Goal: Information Seeking & Learning: Check status

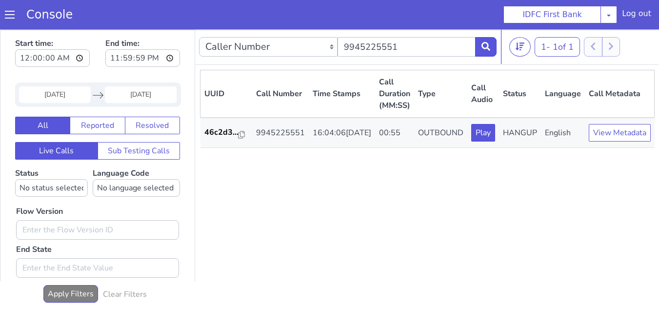
click at [73, 99] on input "[DATE]" at bounding box center [55, 94] width 72 height 17
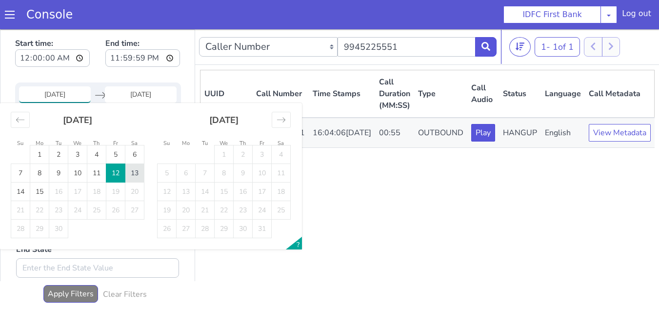
click at [130, 171] on td "13" at bounding box center [134, 173] width 19 height 19
type input "[DATE]"
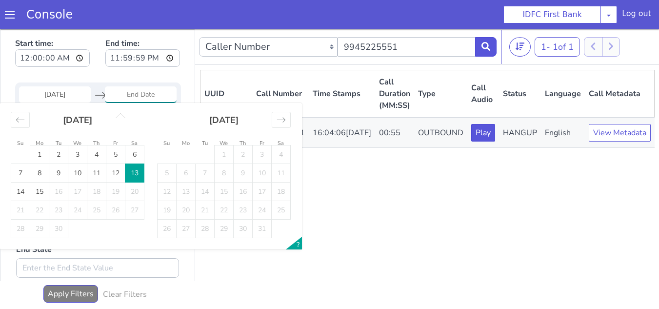
click at [137, 176] on td "13" at bounding box center [134, 173] width 19 height 19
type input "[DATE]"
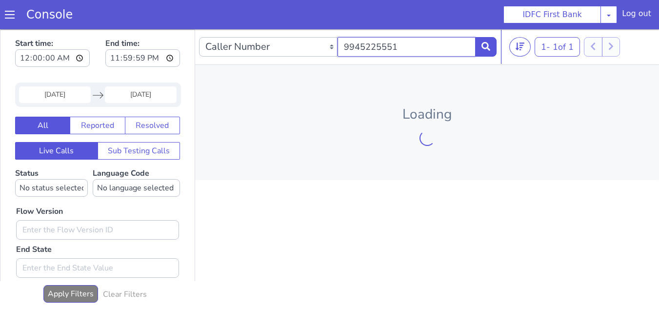
click at [403, 55] on input "9945225551" at bounding box center [407, 47] width 139 height 20
paste input "819708877"
type input "8197088771"
click at [485, 49] on icon at bounding box center [486, 46] width 9 height 9
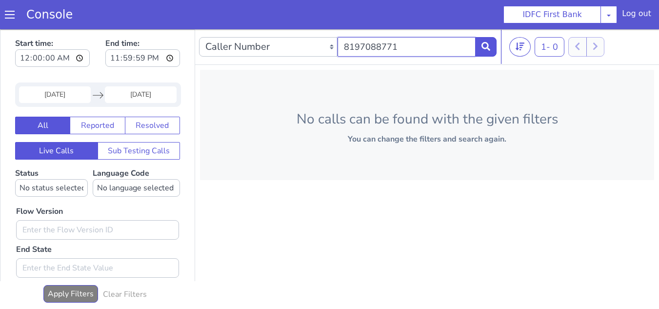
click at [408, 46] on input "8197088771" at bounding box center [407, 47] width 139 height 20
click at [479, 44] on button at bounding box center [485, 47] width 21 height 20
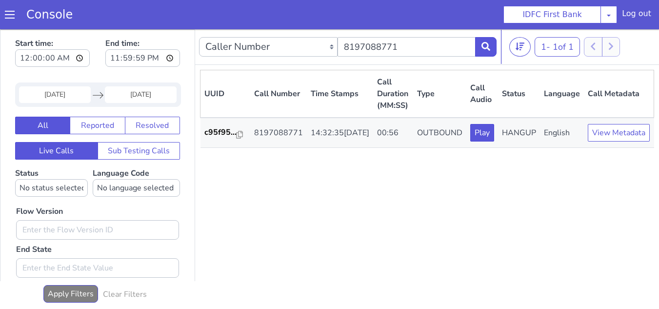
click at [68, 99] on input "[DATE]" at bounding box center [55, 94] width 72 height 17
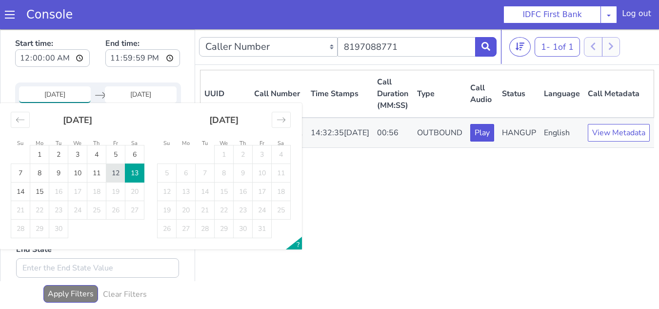
drag, startPoint x: 116, startPoint y: 175, endPoint x: 131, endPoint y: 173, distance: 14.8
click at [116, 174] on td "12" at bounding box center [115, 173] width 19 height 19
type input "[DATE]"
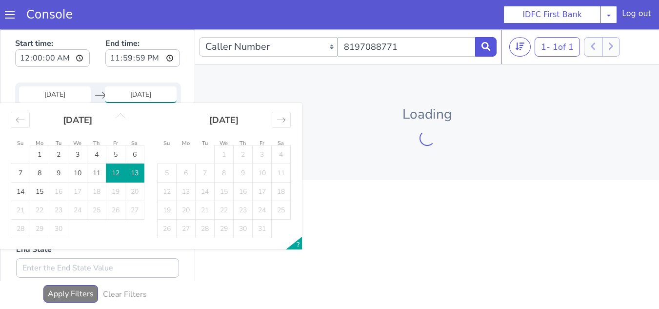
click at [131, 173] on td "13" at bounding box center [134, 173] width 19 height 19
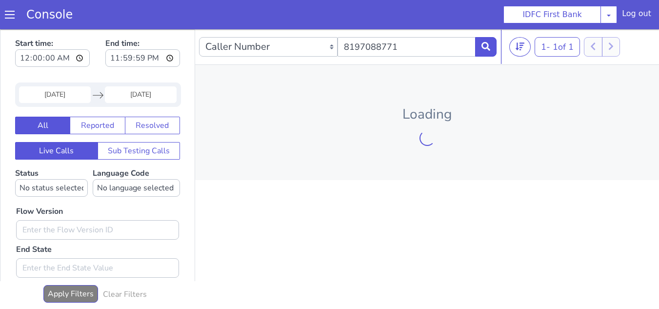
click at [338, 208] on div "Caller Number Call UUID Custom Parameter 8197088771 1 - 1 of 1 20 50 100 Loading" at bounding box center [427, 170] width 464 height 283
click at [422, 49] on input "8197088771" at bounding box center [407, 47] width 139 height 20
paste input "94630008"
type input "9463000871"
click at [493, 44] on button at bounding box center [485, 47] width 21 height 20
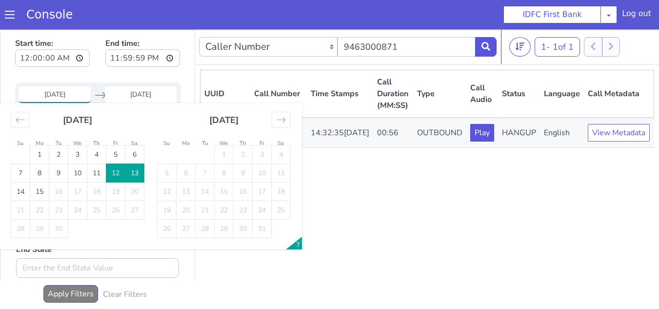
click at [57, 99] on input "[DATE]" at bounding box center [55, 94] width 72 height 17
click at [404, 199] on div "UUID Call Number Time Stamps Call Duration (MM:SS) Type Call Audio Status Langu…" at bounding box center [427, 189] width 454 height 238
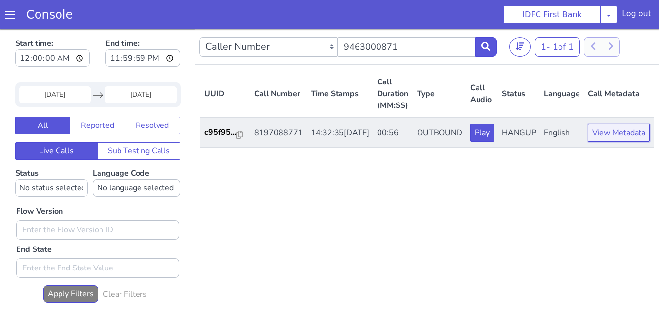
click at [614, 141] on button "View Metadata" at bounding box center [619, 133] width 62 height 18
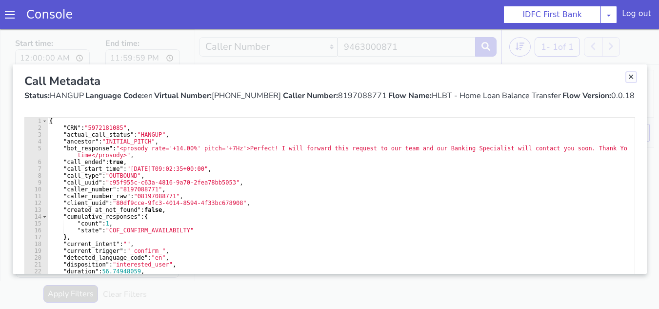
click at [630, 77] on link "Close" at bounding box center [631, 77] width 10 height 10
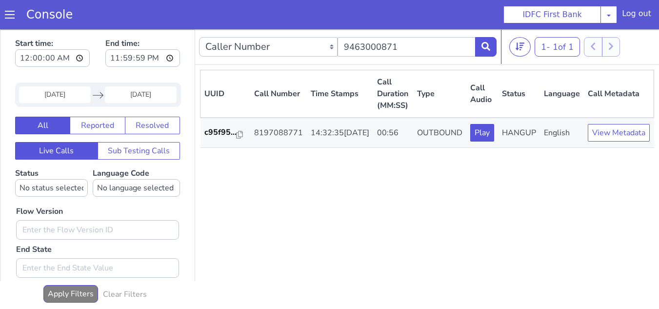
click at [62, 96] on input "[DATE]" at bounding box center [55, 94] width 72 height 17
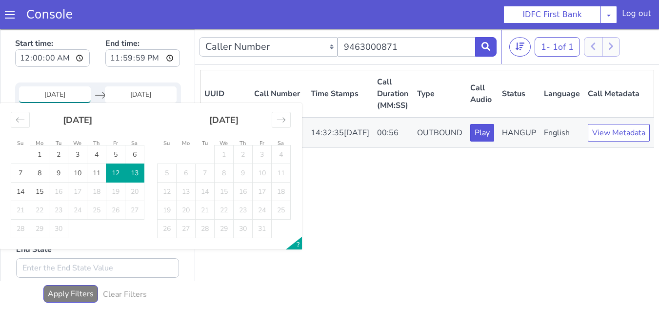
click at [118, 178] on td "12" at bounding box center [115, 173] width 19 height 19
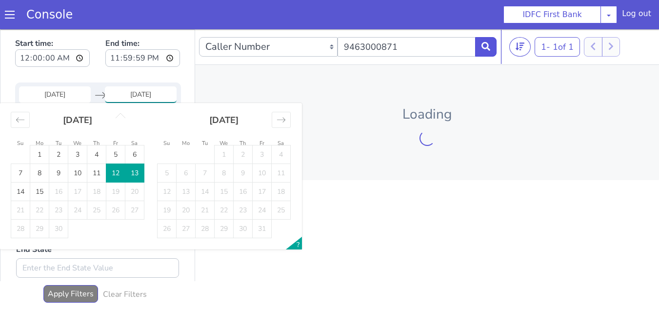
click at [118, 177] on td "12" at bounding box center [115, 173] width 19 height 19
type input "[DATE]"
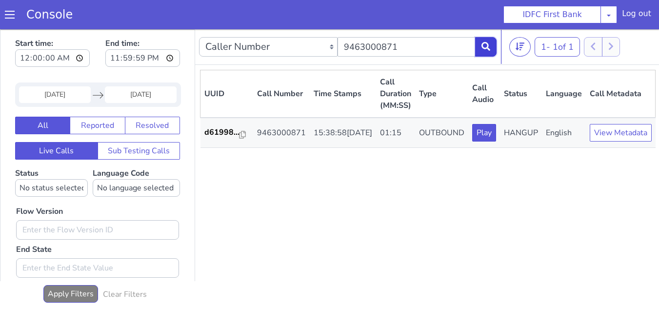
click at [484, 49] on icon at bounding box center [486, 46] width 9 height 9
click at [424, 44] on input "9463000871" at bounding box center [407, 47] width 139 height 20
paste input "845447736"
click at [485, 47] on icon at bounding box center [486, 46] width 9 height 9
click at [418, 47] on input "9845447736" at bounding box center [407, 47] width 139 height 20
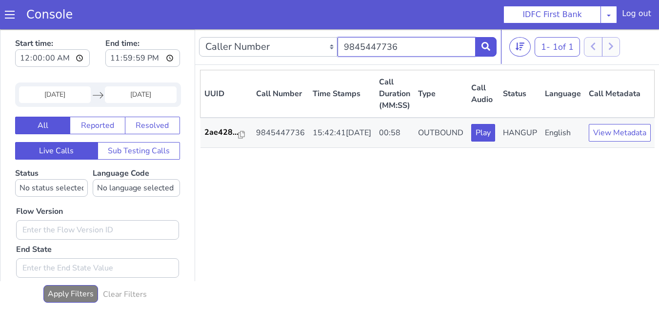
paste input "8525007705"
click at [484, 43] on icon at bounding box center [486, 46] width 9 height 9
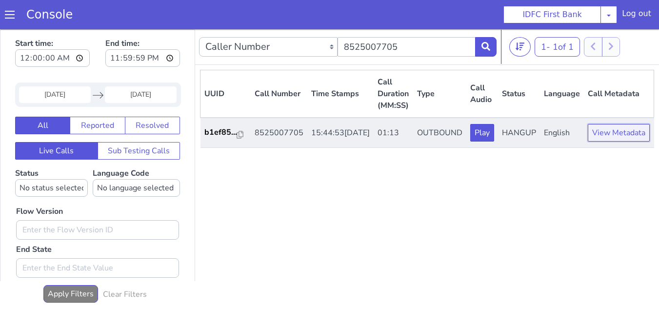
click at [596, 141] on button "View Metadata" at bounding box center [619, 133] width 62 height 18
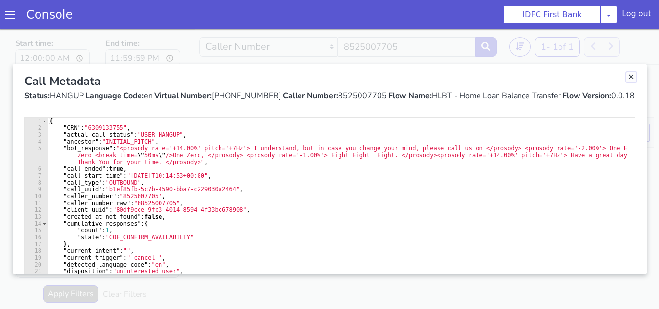
click at [627, 76] on link "Close" at bounding box center [631, 77] width 10 height 10
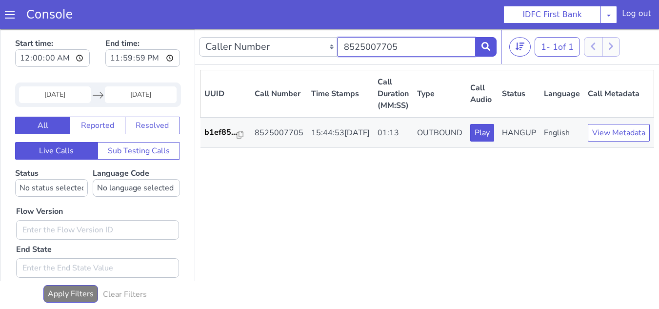
click at [409, 47] on input "8525007705" at bounding box center [407, 47] width 139 height 20
paste input "9179840443"
type input "9179840443"
click at [486, 45] on icon at bounding box center [486, 46] width 9 height 9
click at [396, 257] on div "UUID Call Number Time Stamps Call Duration (MM:SS) Type Call Audio Status Langu…" at bounding box center [427, 189] width 454 height 238
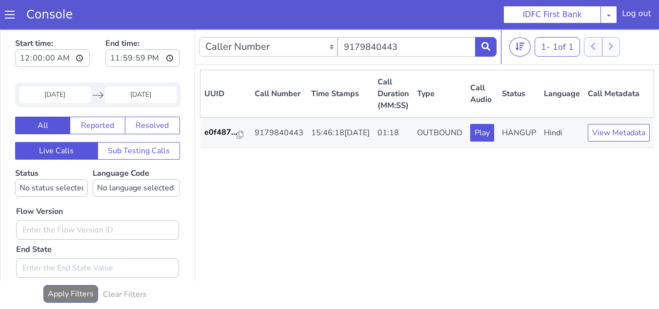
click at [68, 89] on input "[DATE]" at bounding box center [55, 94] width 72 height 17
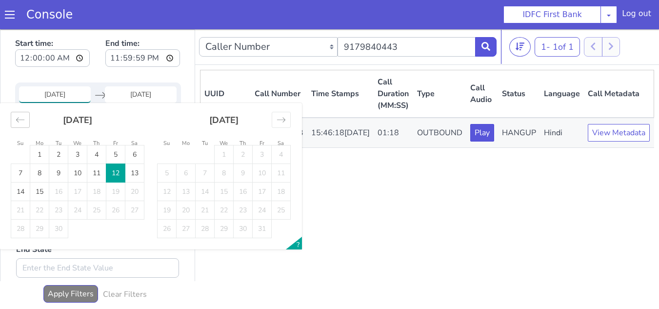
click at [18, 124] on icon "Move backward to switch to the previous month." at bounding box center [20, 119] width 9 height 9
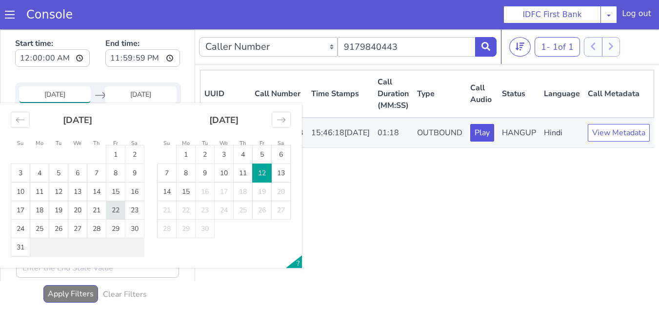
click at [113, 208] on td "22" at bounding box center [115, 210] width 19 height 19
type input "[DATE]"
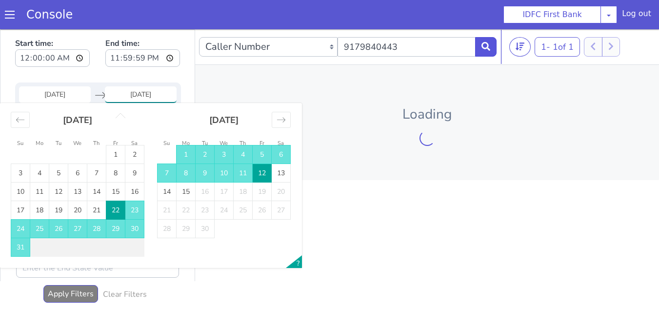
click at [115, 208] on td "22" at bounding box center [115, 210] width 19 height 19
type input "[DATE]"
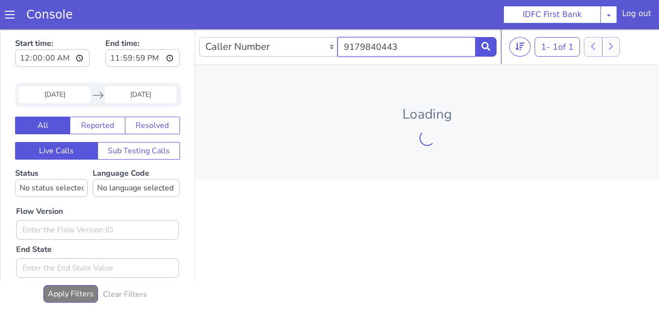
click at [419, 44] on input "9179840443" at bounding box center [407, 47] width 139 height 20
paste input "6383144546"
type input "6383144546"
click at [493, 47] on nav "Caller Number Call UUID Custom Parameter 6383144546 1 - 1 of 1 20 50 100" at bounding box center [427, 47] width 464 height 36
click at [487, 50] on icon at bounding box center [486, 46] width 9 height 9
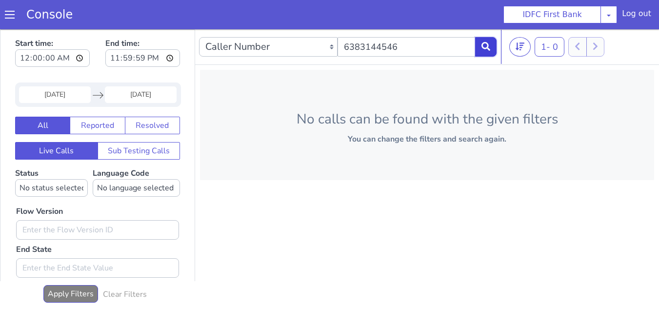
click at [478, 51] on button at bounding box center [485, 47] width 21 height 20
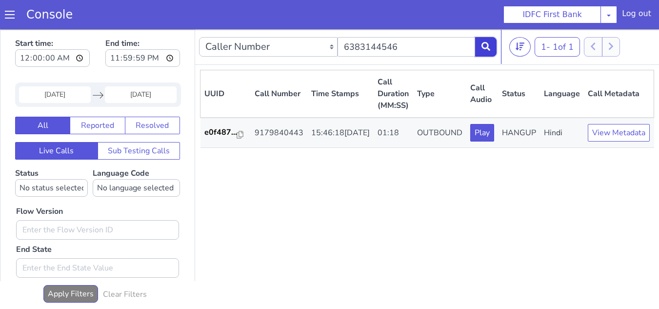
click at [480, 46] on button at bounding box center [485, 47] width 21 height 20
click at [65, 95] on input "[DATE]" at bounding box center [55, 94] width 72 height 17
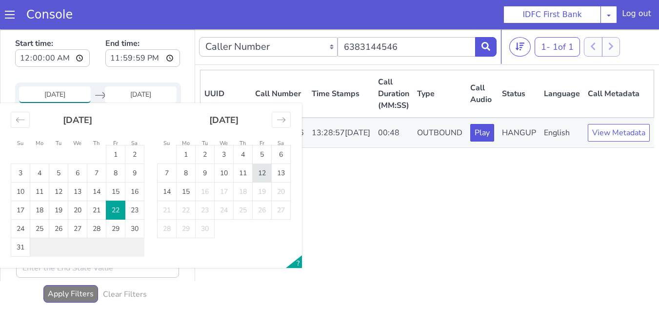
click at [258, 175] on td "12" at bounding box center [262, 173] width 19 height 19
type input "[DATE]"
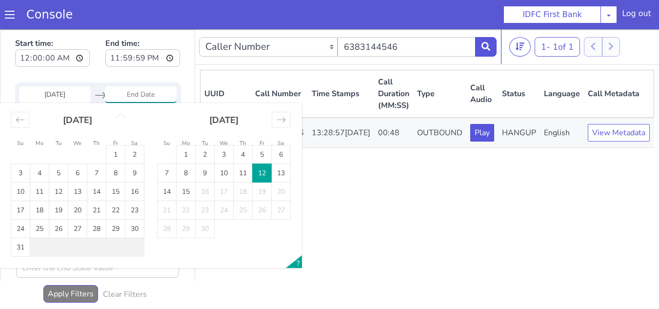
click at [260, 174] on td "12" at bounding box center [262, 173] width 19 height 19
type input "[DATE]"
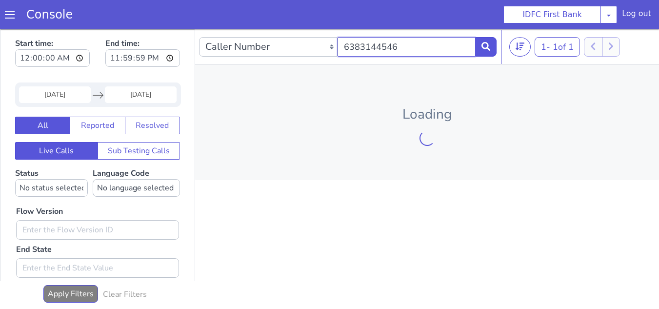
click at [402, 50] on input "6383144546" at bounding box center [407, 47] width 139 height 20
paste input "9059343215"
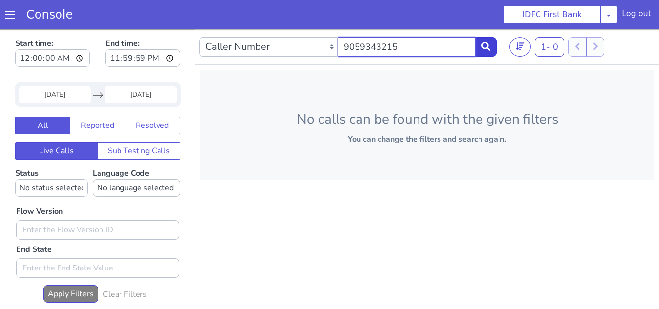
type input "9059343215"
click at [484, 46] on icon at bounding box center [486, 46] width 9 height 9
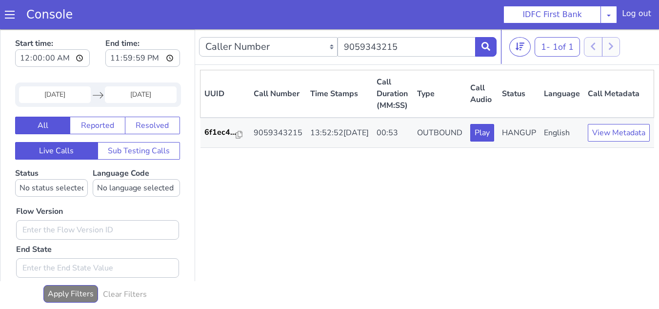
drag, startPoint x: 505, startPoint y: 228, endPoint x: 494, endPoint y: 221, distance: 12.3
click at [505, 228] on div "UUID Call Number Time Stamps Call Duration (MM:SS) Type Call Audio Status Langu…" at bounding box center [427, 189] width 454 height 238
click at [391, 44] on input "9059343215" at bounding box center [407, 47] width 139 height 20
paste input "8547523174"
type input "8547523174"
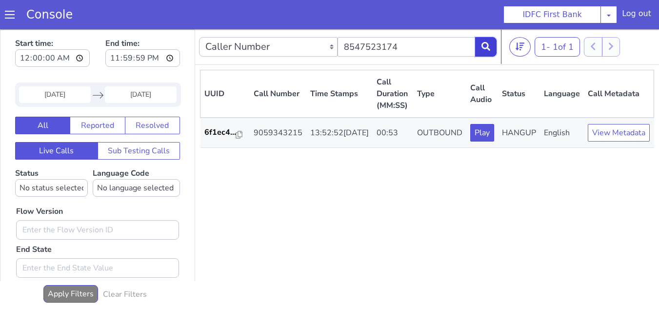
click at [484, 46] on icon at bounding box center [486, 46] width 9 height 9
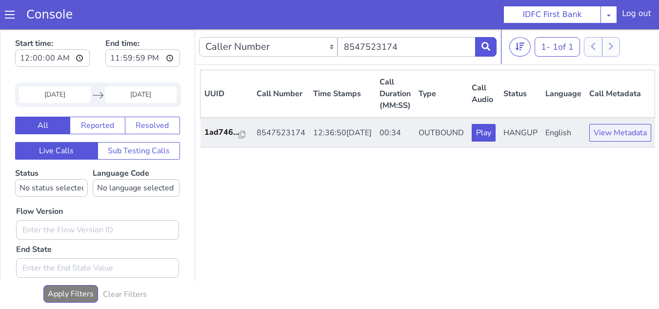
drag, startPoint x: 602, startPoint y: 189, endPoint x: 609, endPoint y: 148, distance: 41.6
click at [601, 189] on div "UUID Call Number Time Stamps Call Duration (MM:SS) Type Call Audio Status Langu…" at bounding box center [427, 189] width 455 height 238
click at [611, 141] on button "View Metadata" at bounding box center [620, 133] width 62 height 18
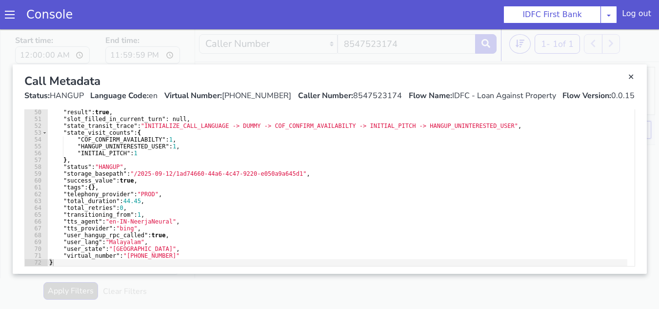
scroll to position [3, 0]
drag, startPoint x: 628, startPoint y: 77, endPoint x: 530, endPoint y: 66, distance: 98.1
click at [628, 77] on link "Close" at bounding box center [631, 77] width 10 height 10
